Goal: Information Seeking & Learning: Learn about a topic

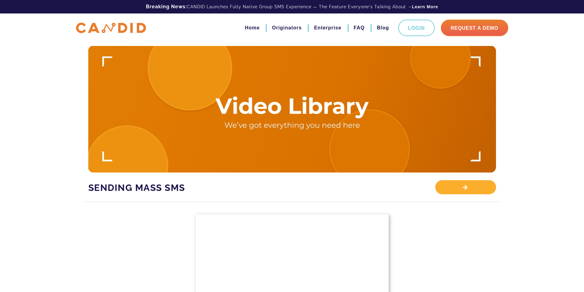
click at [469, 180] on div "View Library" at bounding box center [465, 187] width 60 height 14
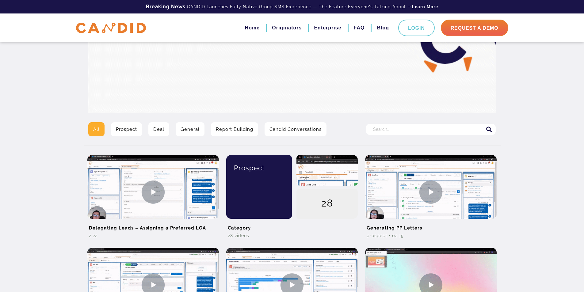
scroll to position [61, 0]
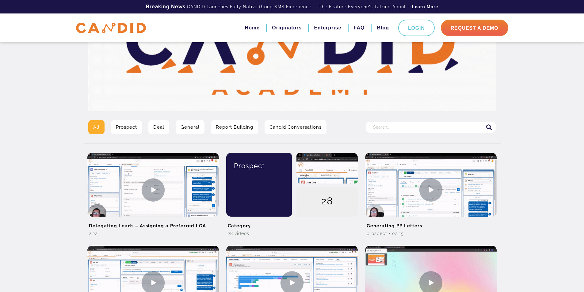
click at [128, 127] on link "Prospect" at bounding box center [126, 127] width 31 height 14
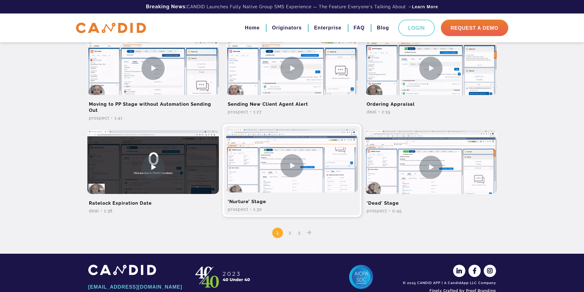
scroll to position [384, 0]
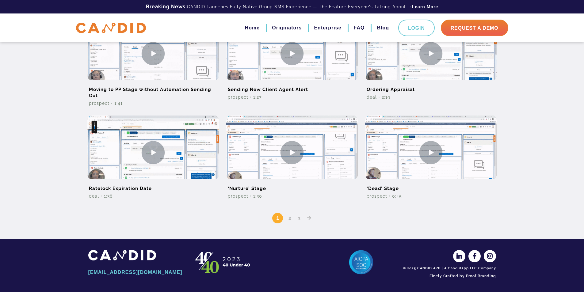
click at [287, 216] on link "2" at bounding box center [289, 218] width 7 height 6
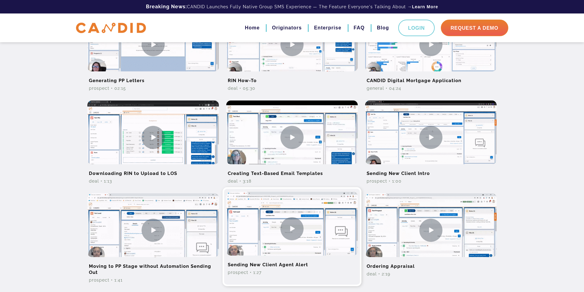
scroll to position [61, 0]
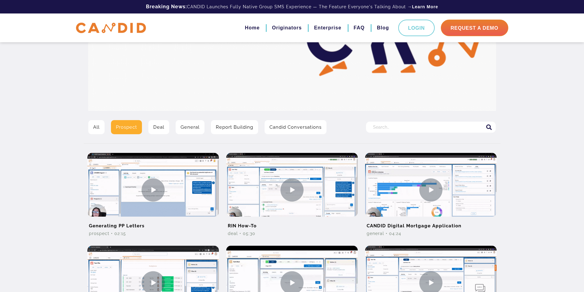
click at [94, 129] on link "All" at bounding box center [96, 127] width 16 height 14
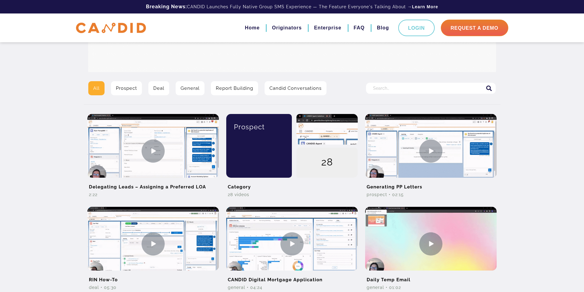
scroll to position [153, 0]
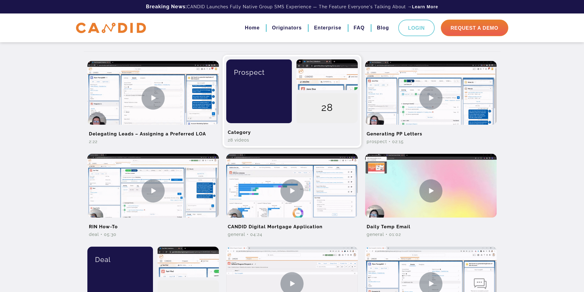
click at [311, 92] on div "28" at bounding box center [327, 91] width 71 height 64
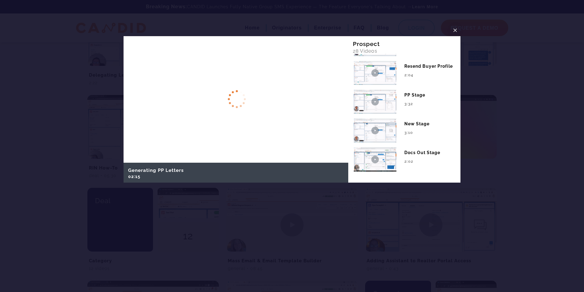
scroll to position [215, 0]
click at [457, 27] on span "×" at bounding box center [455, 30] width 5 height 10
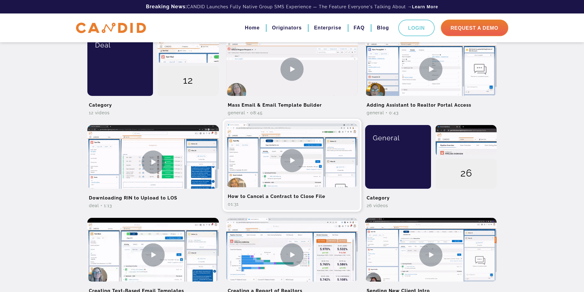
scroll to position [399, 0]
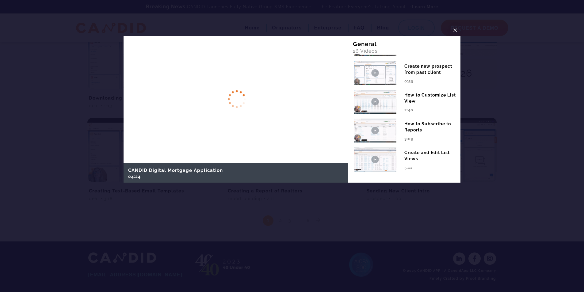
scroll to position [470, 0]
click at [455, 32] on span "×" at bounding box center [455, 30] width 5 height 10
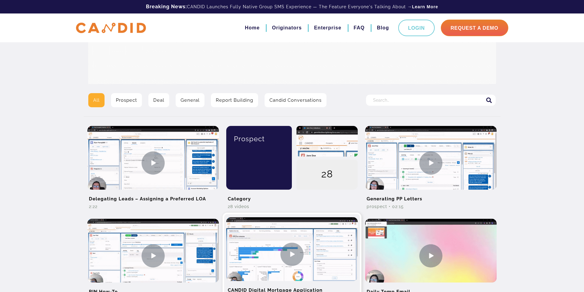
scroll to position [0, 0]
